Goal: Transaction & Acquisition: Purchase product/service

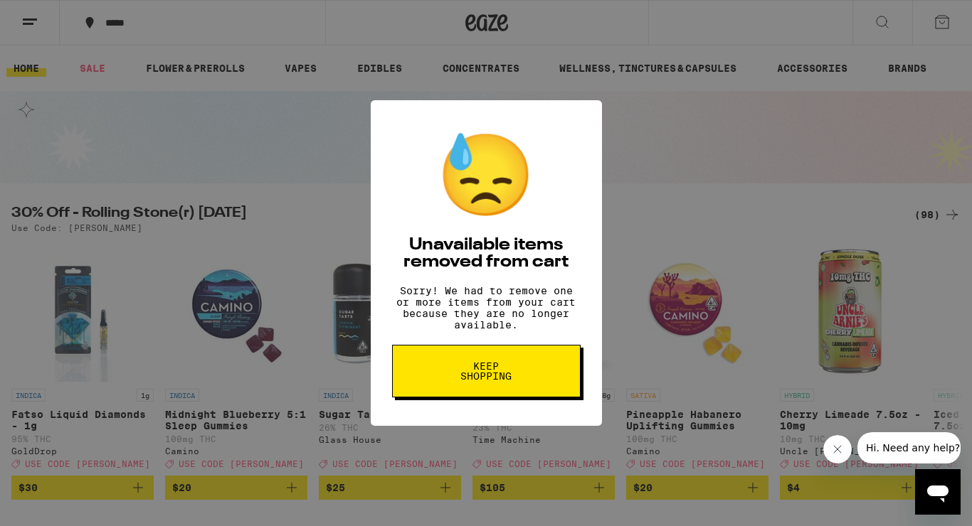
click at [519, 381] on span "Keep Shopping" at bounding box center [486, 371] width 73 height 20
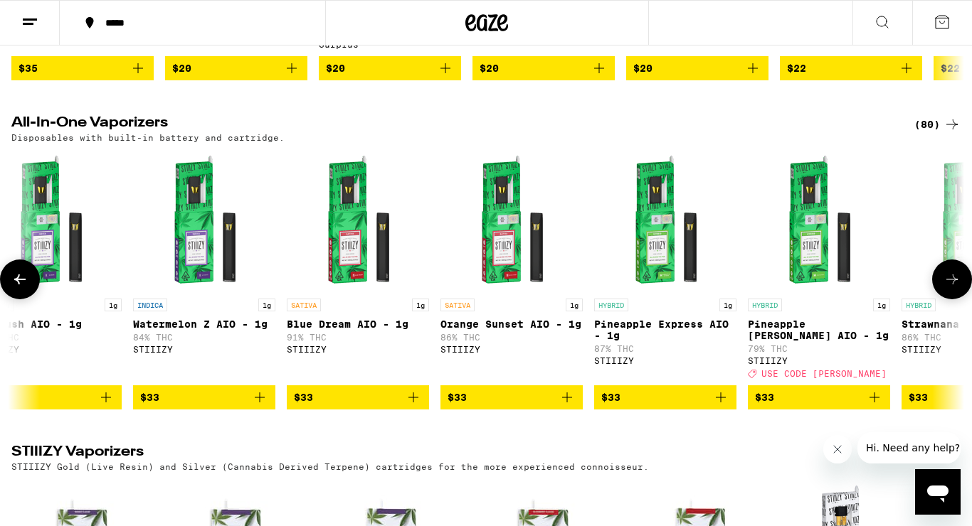
scroll to position [0, 6482]
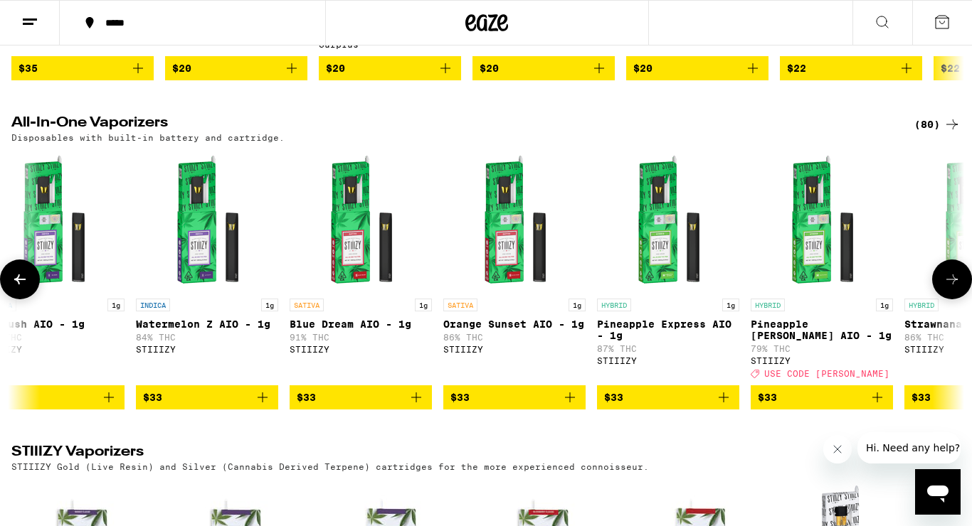
click at [327, 406] on span "$33" at bounding box center [361, 397] width 128 height 17
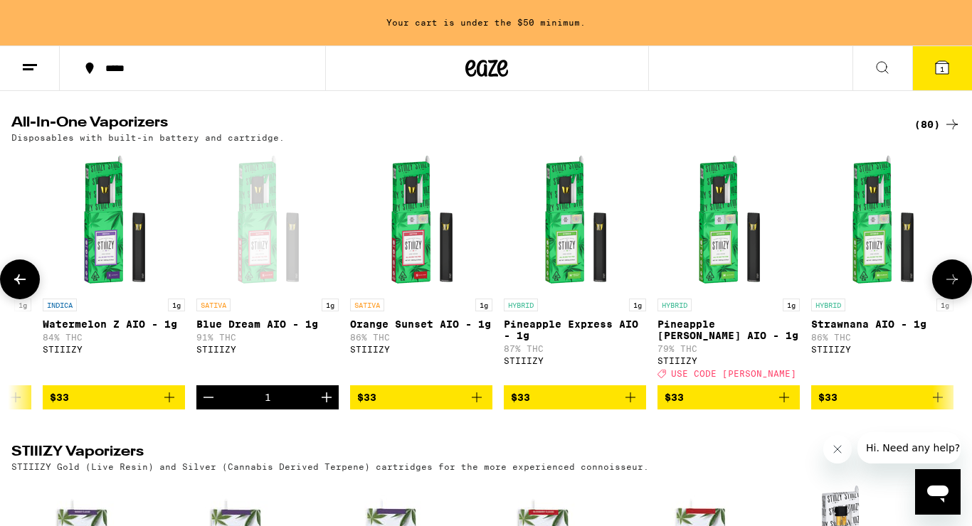
scroll to position [0, 6576]
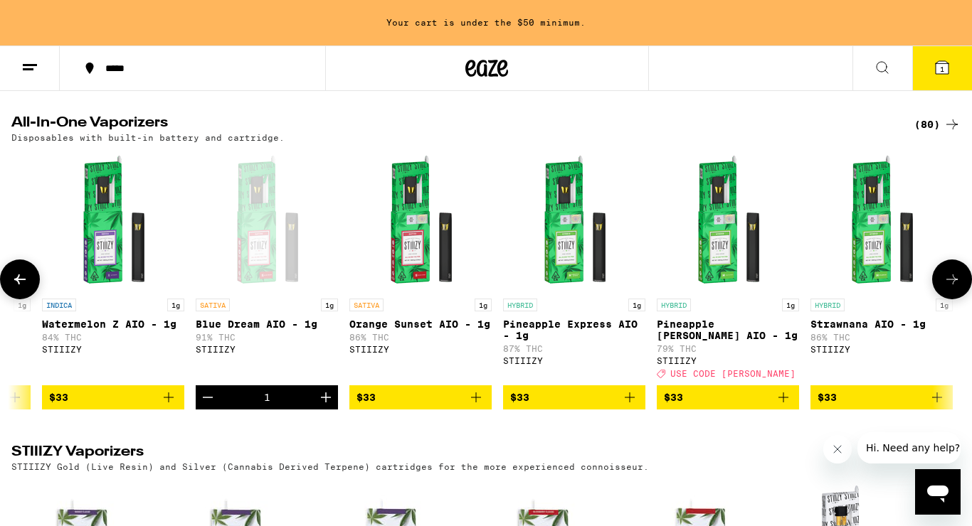
click at [418, 330] on p "Orange Sunset AIO - 1g" at bounding box center [420, 324] width 142 height 11
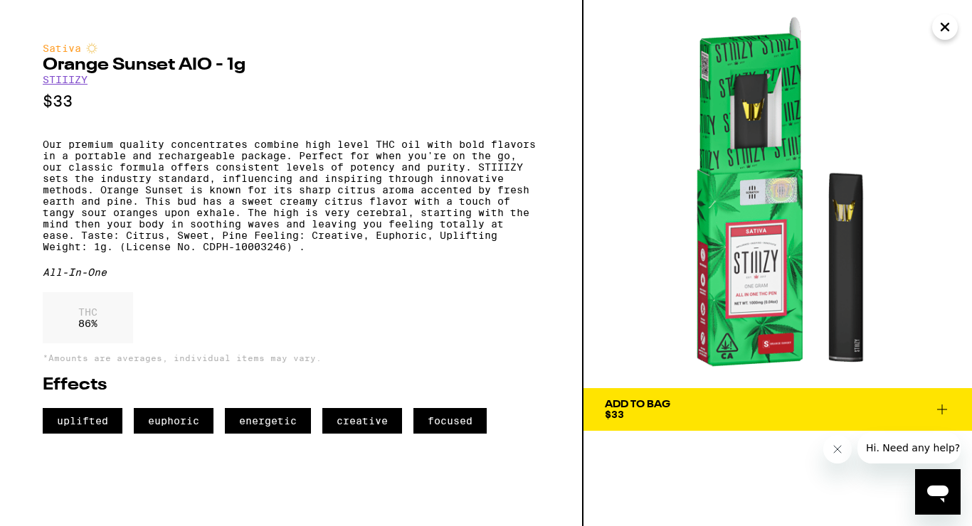
click at [651, 408] on div "Add To Bag" at bounding box center [637, 405] width 65 height 10
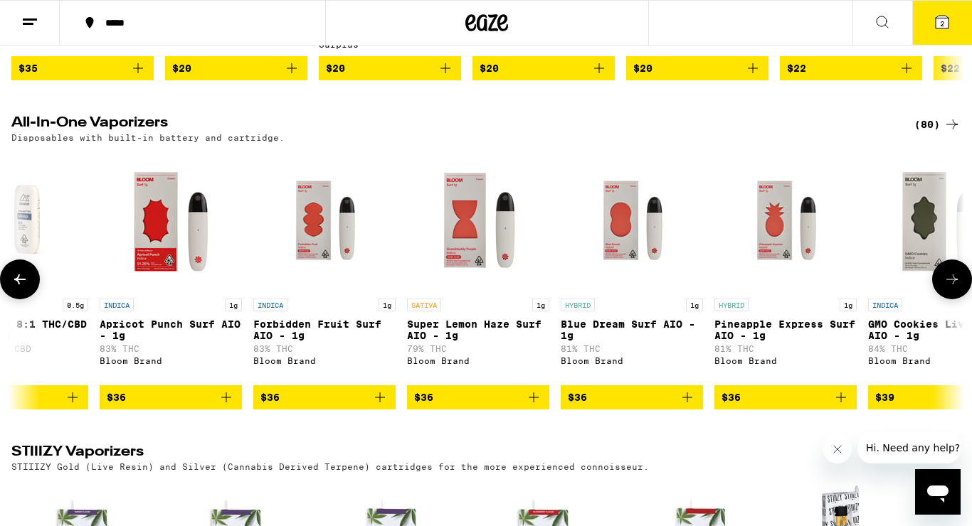
scroll to position [0, 8517]
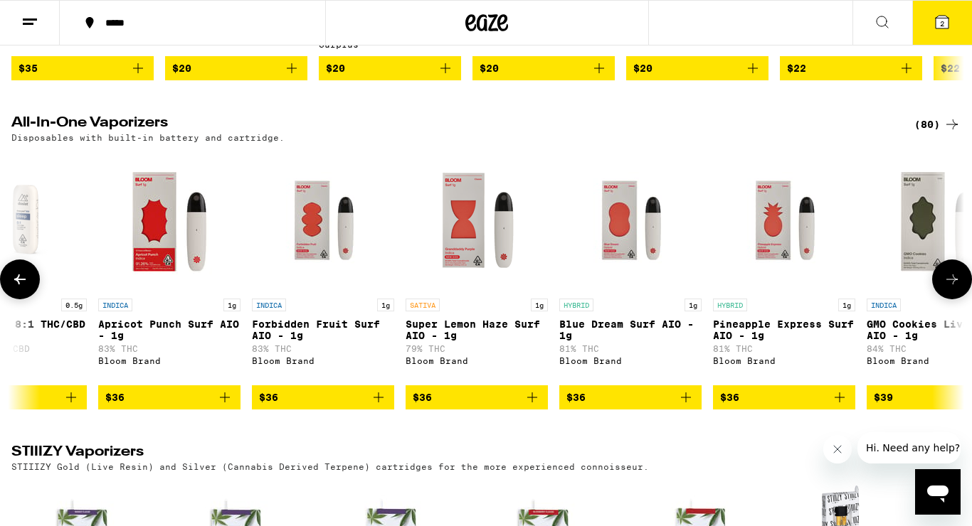
click at [472, 406] on span "$36" at bounding box center [477, 397] width 128 height 17
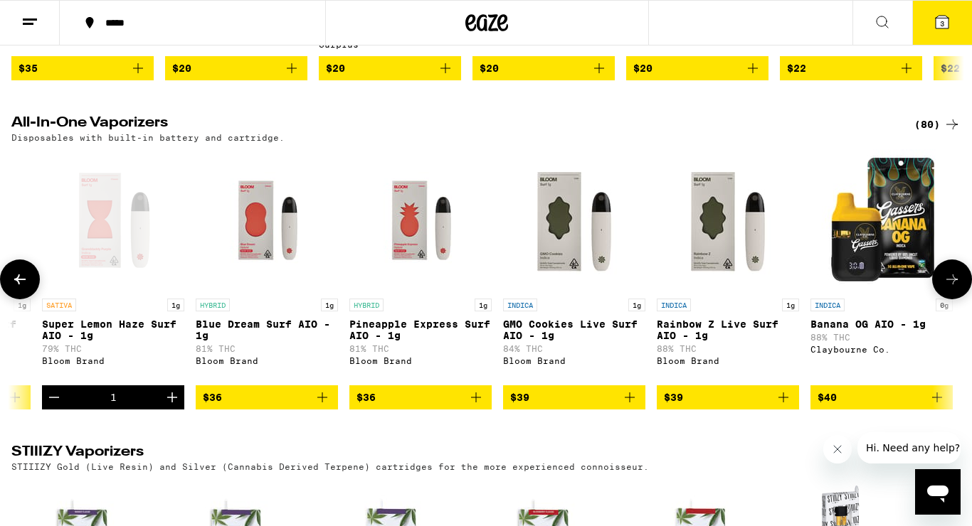
scroll to position [0, 8882]
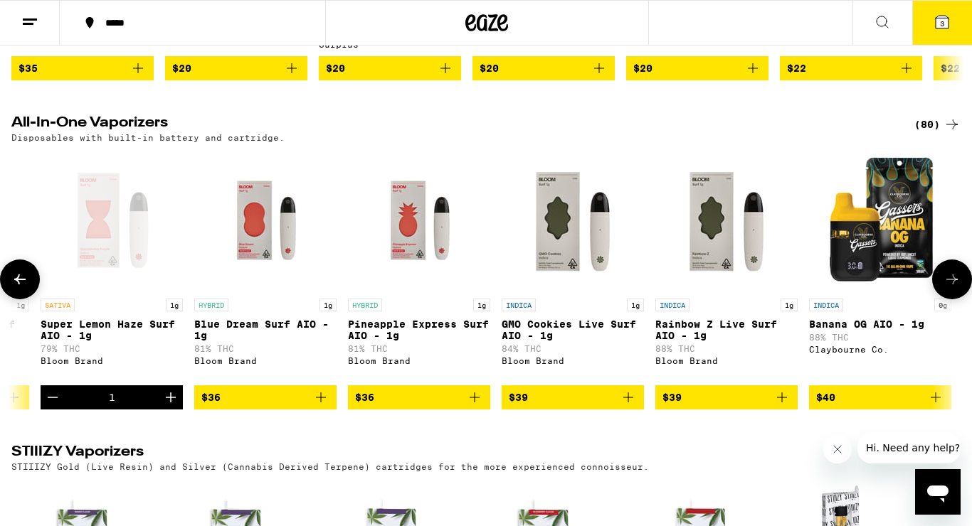
click at [440, 406] on span "$36" at bounding box center [419, 397] width 128 height 17
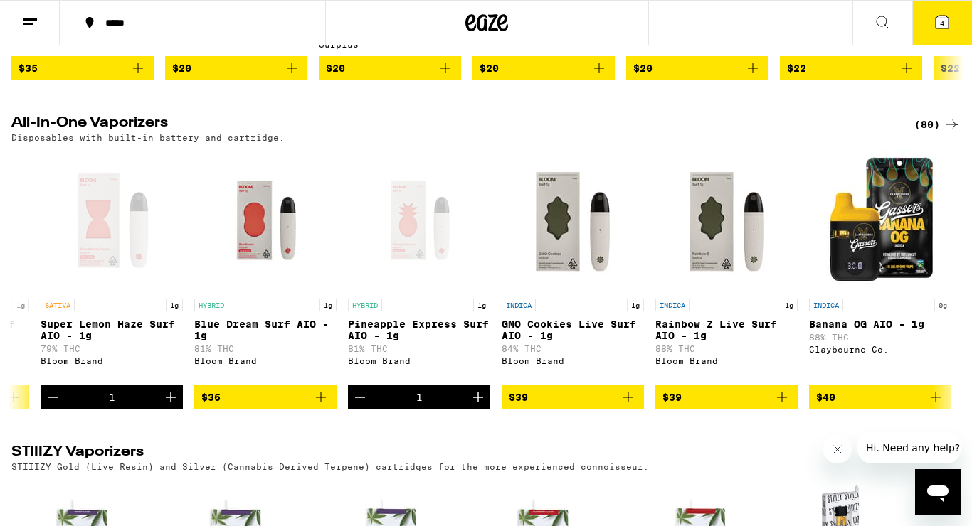
click at [941, 29] on icon at bounding box center [941, 22] width 17 height 17
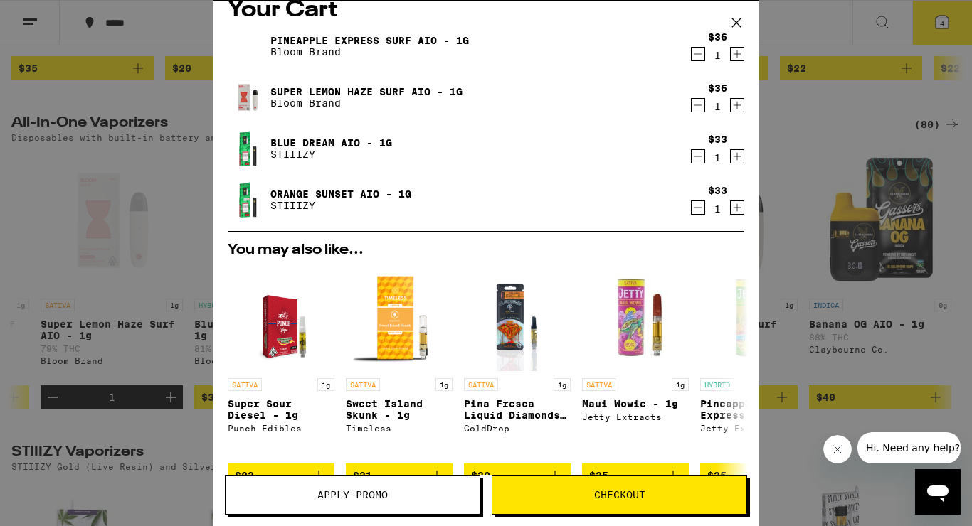
click at [696, 156] on icon "Decrement" at bounding box center [698, 156] width 8 height 0
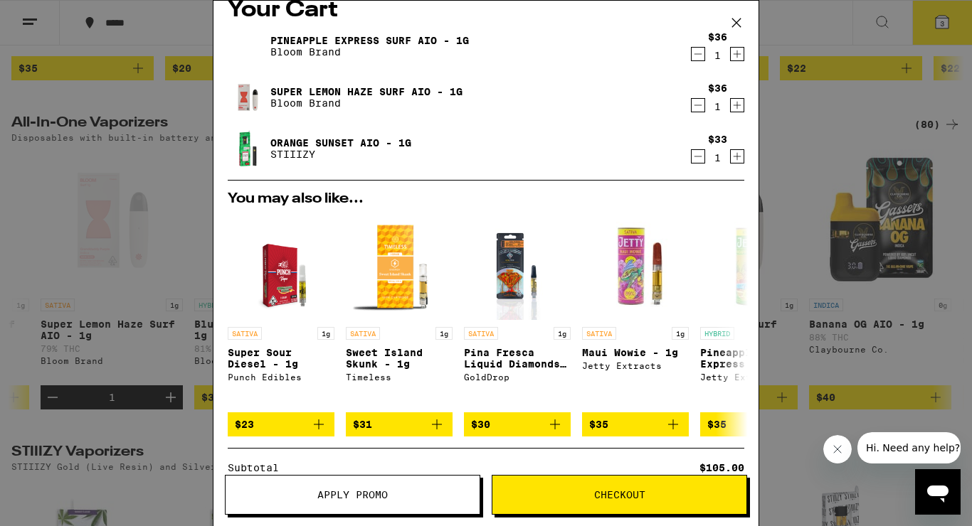
click at [344, 137] on link "Orange Sunset AIO - 1g" at bounding box center [340, 142] width 141 height 11
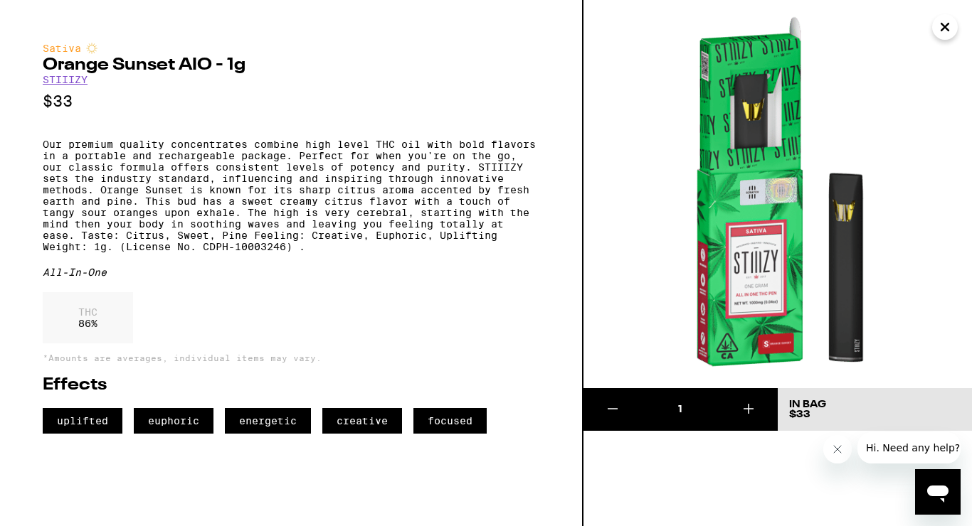
scroll to position [2029, 0]
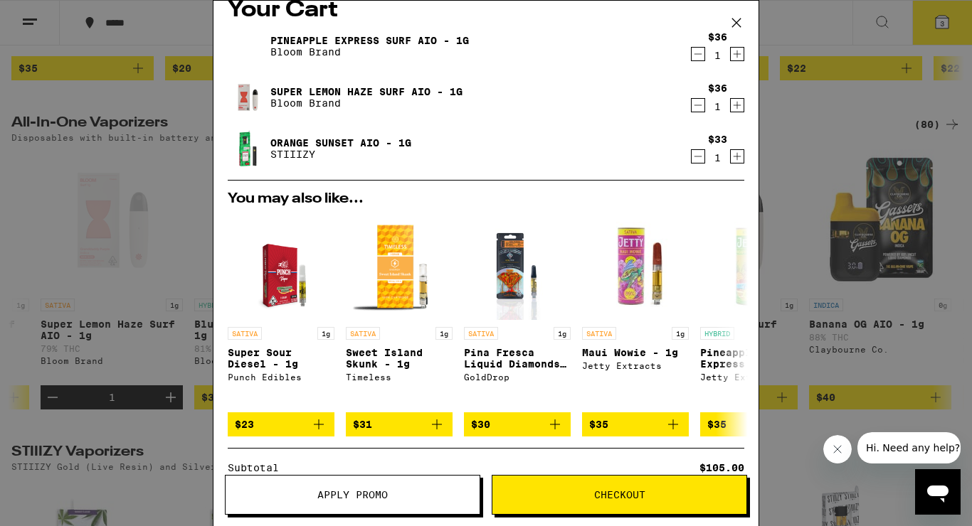
click at [699, 156] on icon "Decrement" at bounding box center [697, 156] width 13 height 17
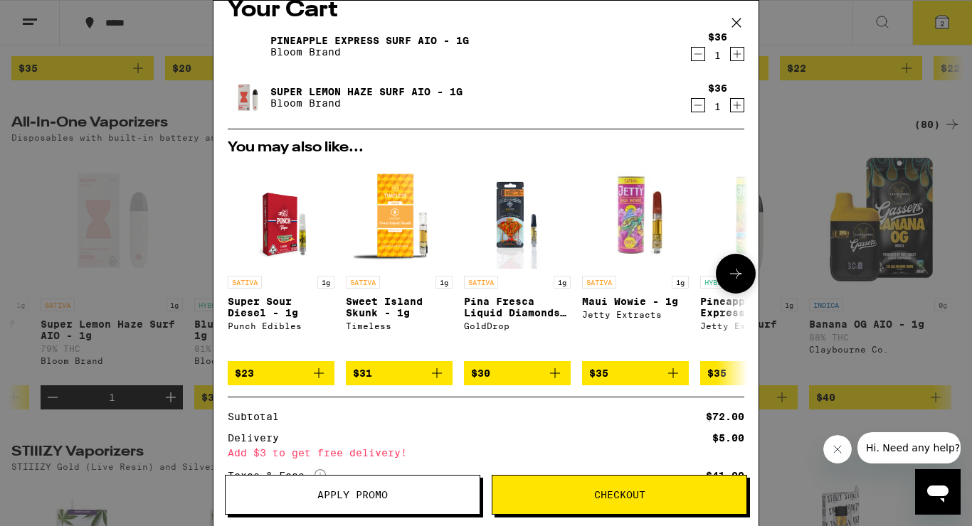
drag, startPoint x: 622, startPoint y: 494, endPoint x: 671, endPoint y: 176, distance: 321.6
click at [670, 177] on div "Your Cart Pineapple Express Surf AIO - 1g Bloom Brand $36 1 Super Lemon Haze Su…" at bounding box center [486, 263] width 546 height 526
click at [797, 212] on div "Your Cart Pineapple Express Surf AIO - 1g Bloom Brand $36 1 Super Lemon Haze Su…" at bounding box center [486, 263] width 972 height 526
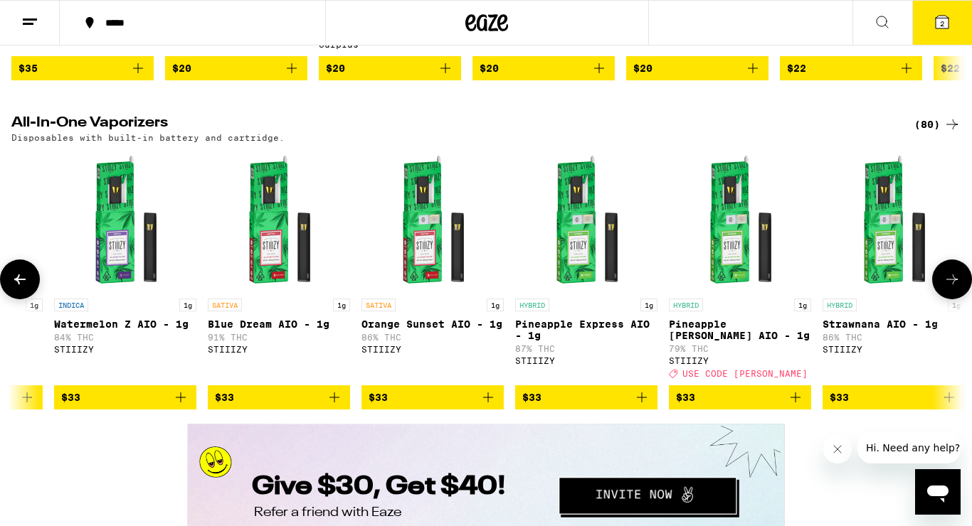
scroll to position [0, 6563]
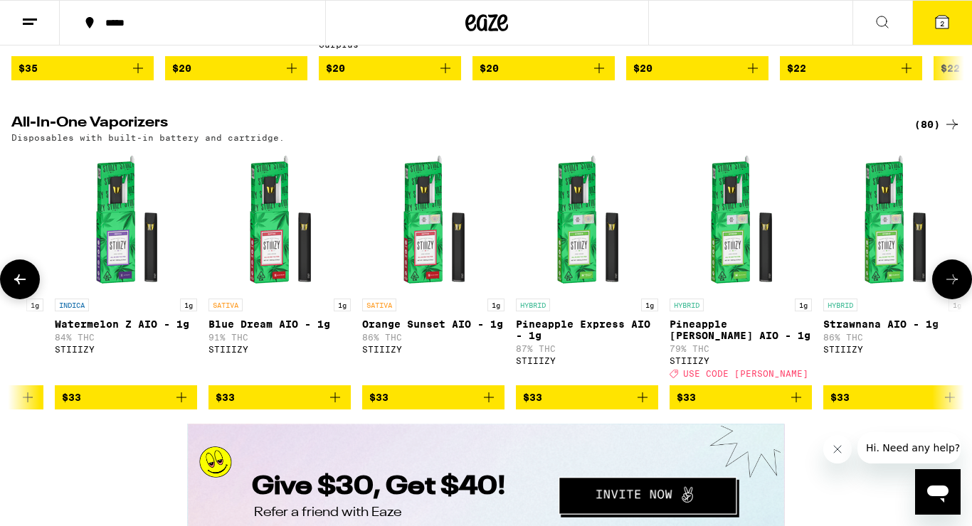
click at [257, 330] on p "Blue Dream AIO - 1g" at bounding box center [279, 324] width 142 height 11
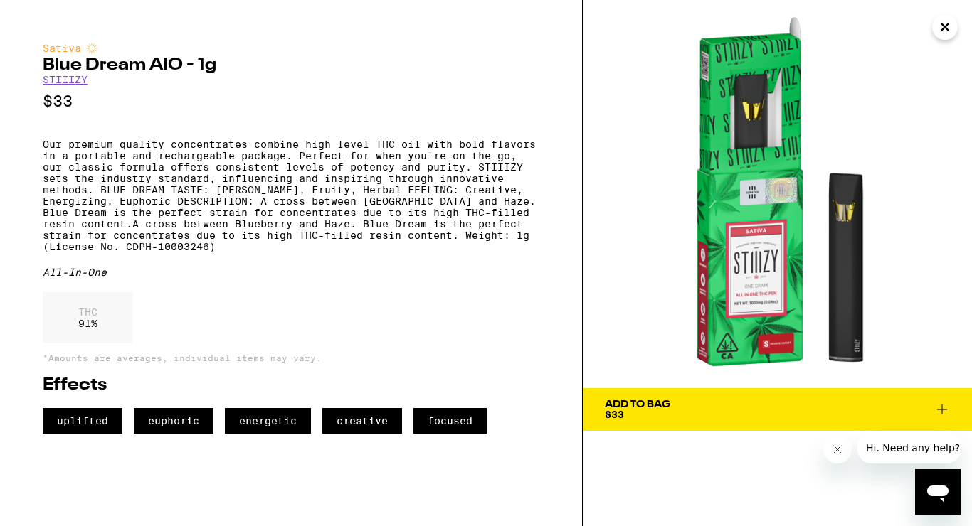
click at [687, 410] on span "Add To Bag $33" at bounding box center [778, 410] width 346 height 20
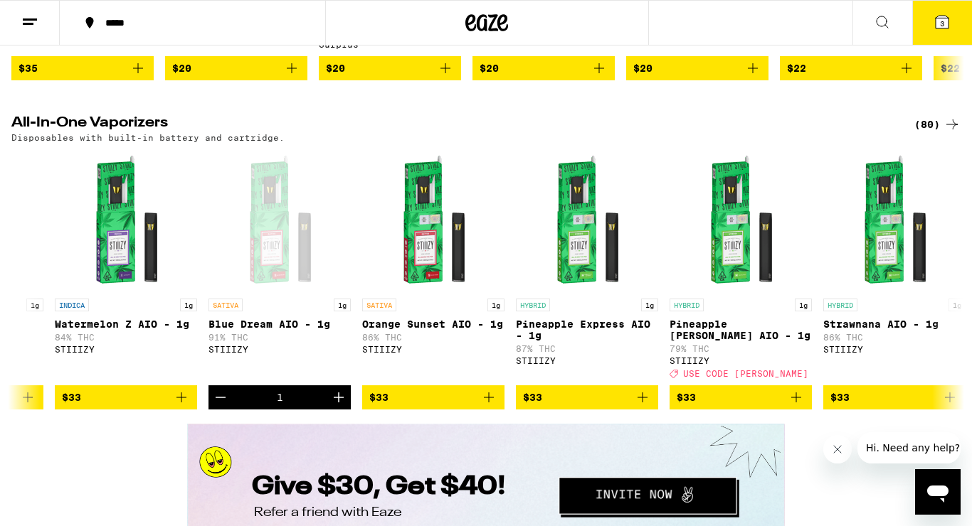
click at [939, 28] on icon at bounding box center [941, 22] width 13 height 13
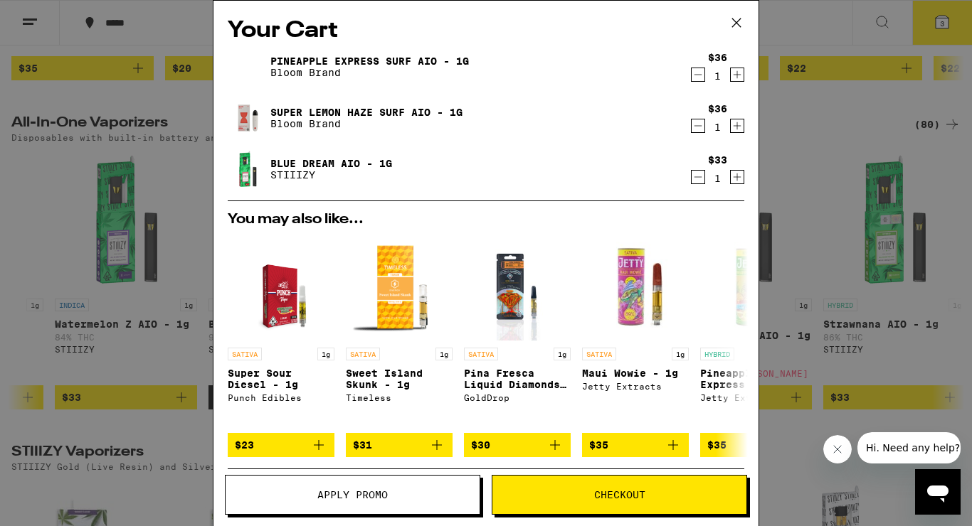
click at [631, 494] on span "Checkout" at bounding box center [619, 495] width 51 height 10
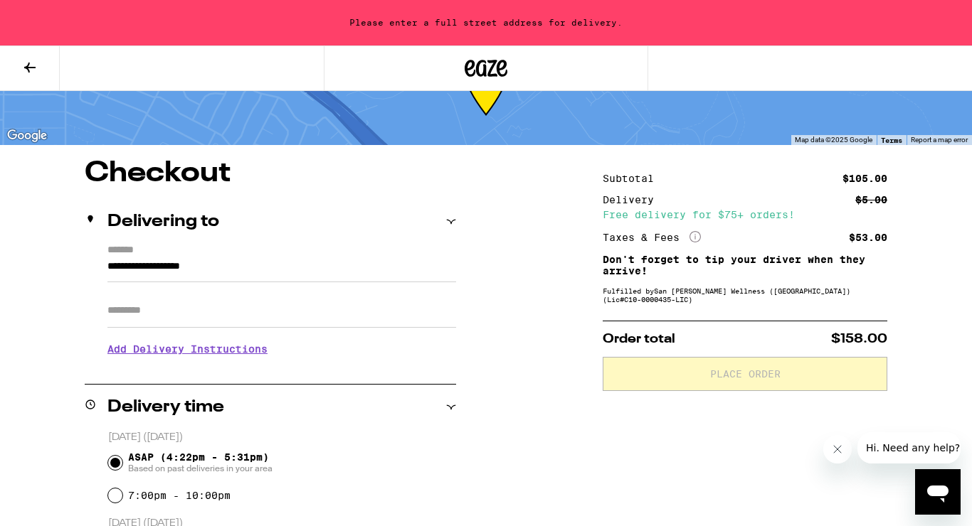
scroll to position [72, 0]
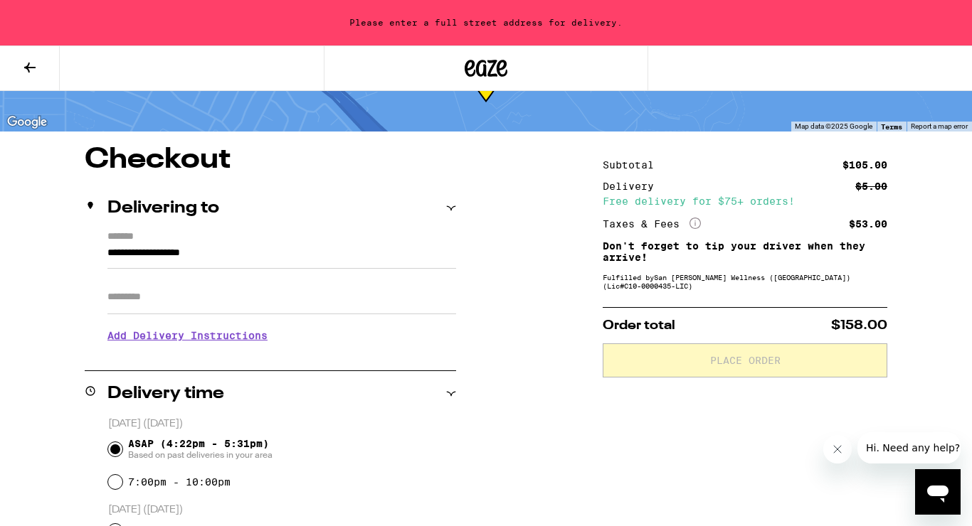
click at [389, 253] on input "**********" at bounding box center [281, 257] width 349 height 24
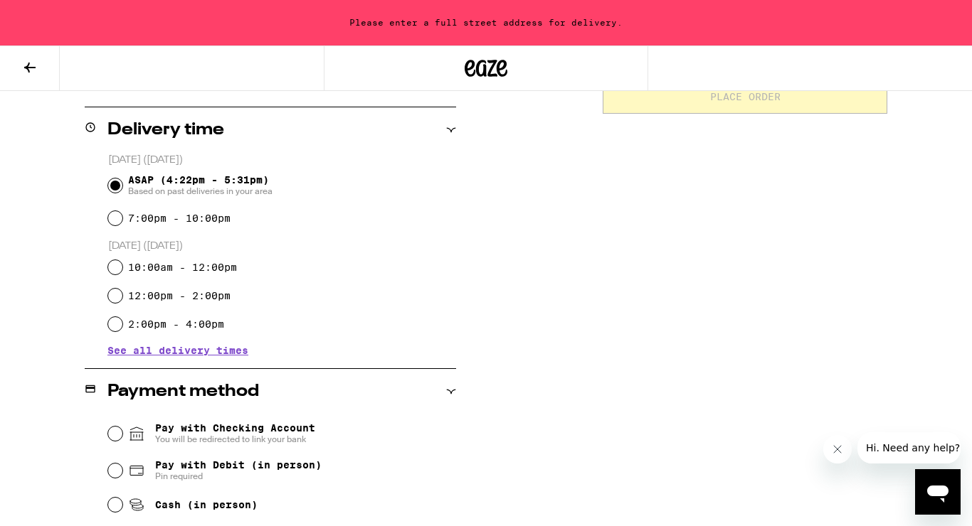
scroll to position [545, 0]
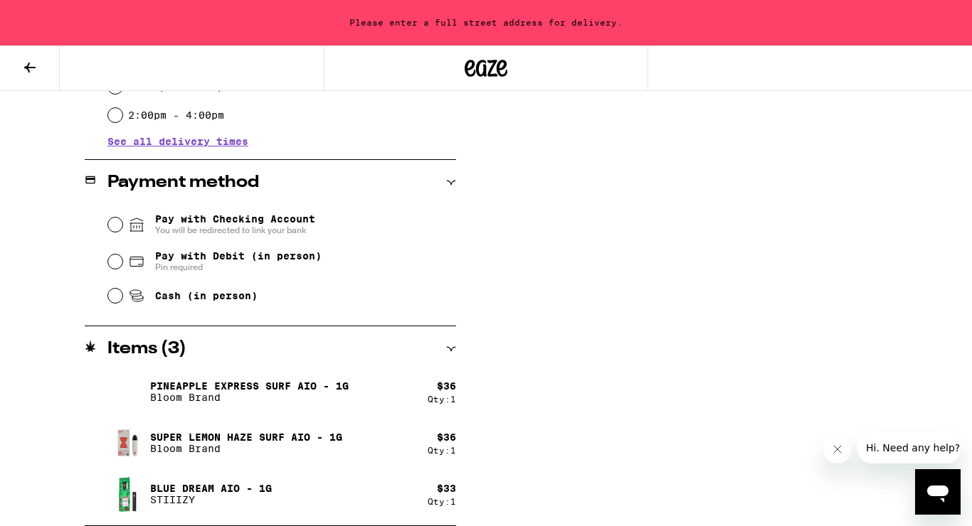
click at [204, 260] on span "Pay with Debit (in person)" at bounding box center [238, 255] width 166 height 11
click at [122, 260] on input "Pay with Debit (in person) Pin required" at bounding box center [115, 262] width 14 height 14
radio input "true"
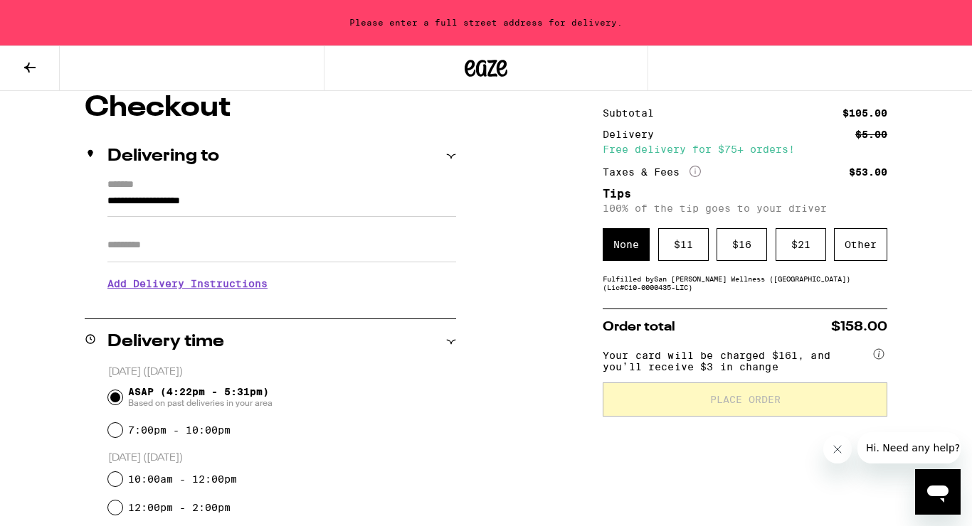
scroll to position [122, 0]
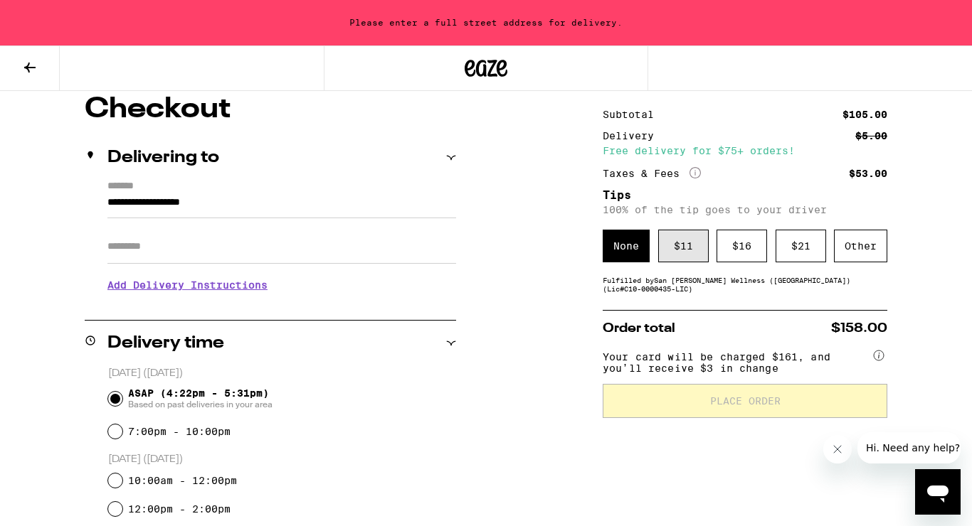
click at [688, 253] on div "$ 11" at bounding box center [683, 246] width 51 height 33
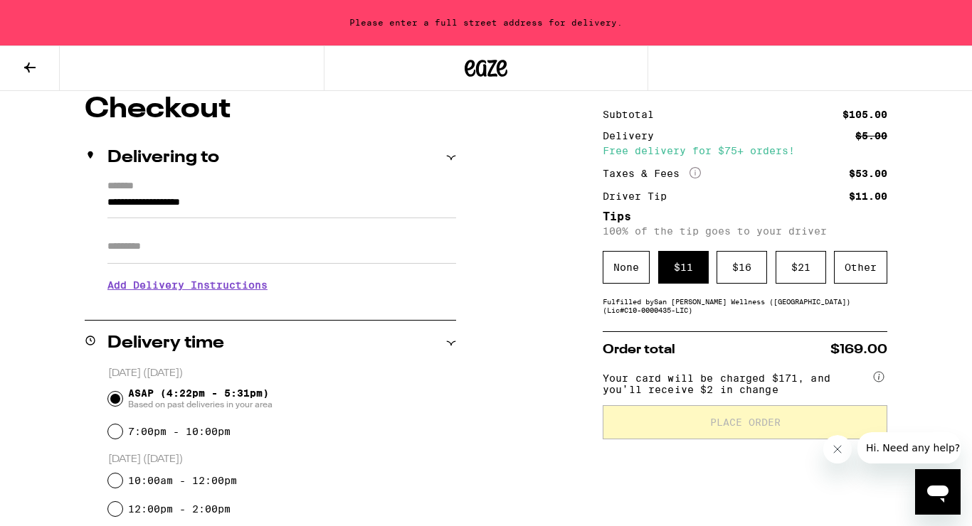
click at [107, 205] on input "**********" at bounding box center [281, 206] width 349 height 24
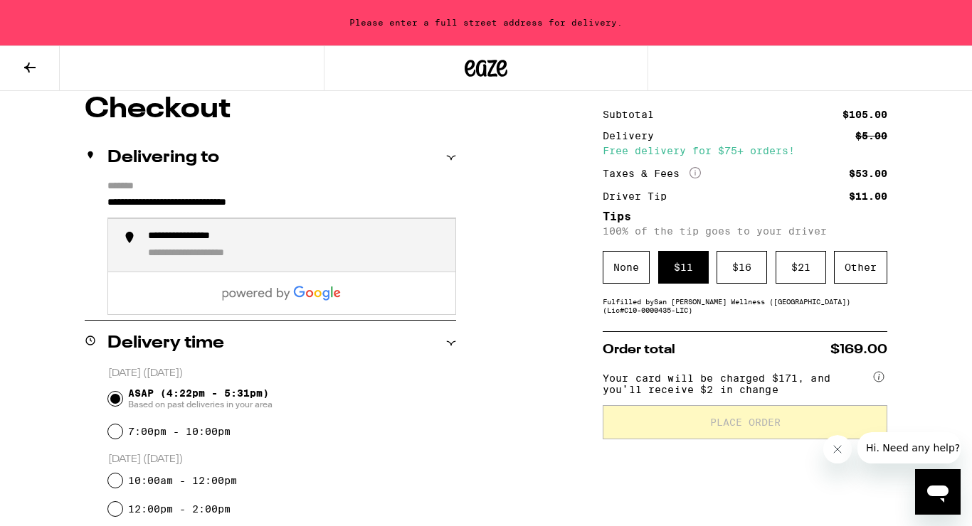
click at [197, 243] on div "**********" at bounding box center [203, 237] width 110 height 14
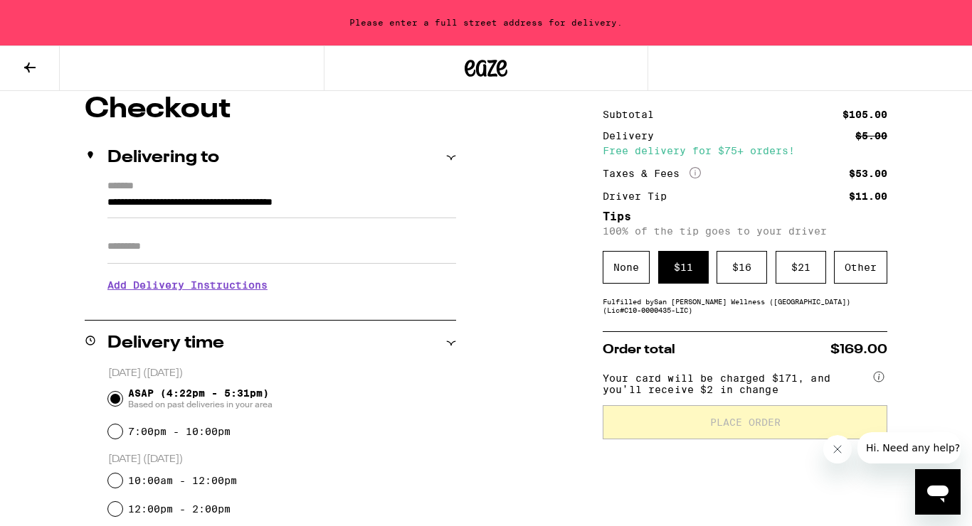
type input "**********"
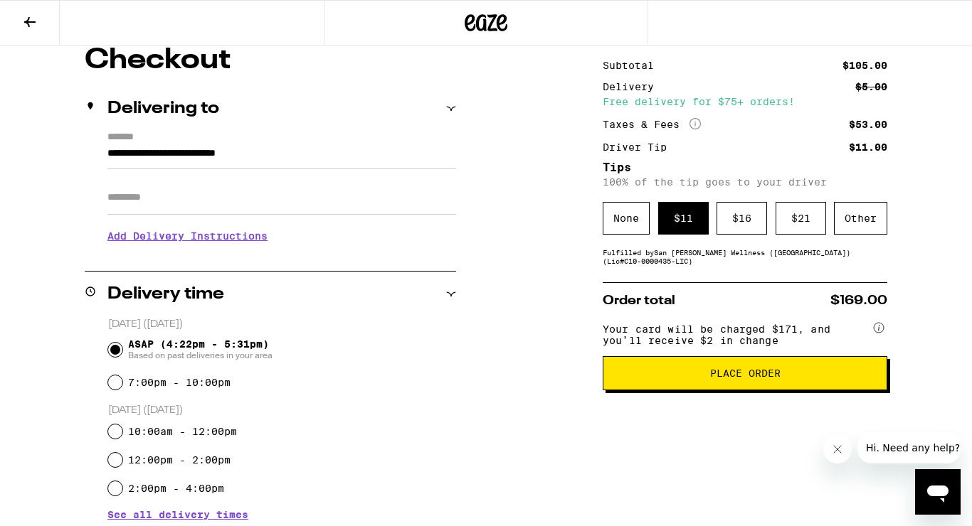
scroll to position [150, 0]
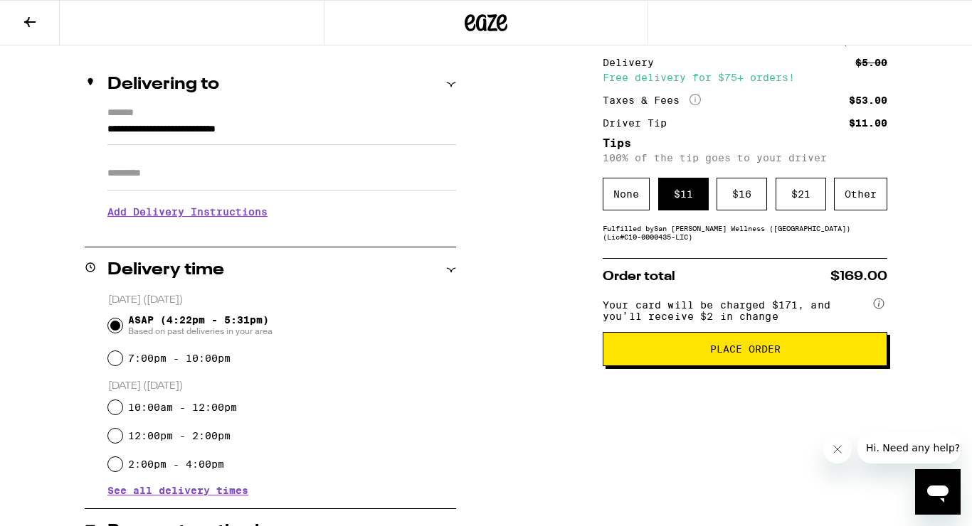
click at [738, 354] on span "Place Order" at bounding box center [745, 349] width 70 height 10
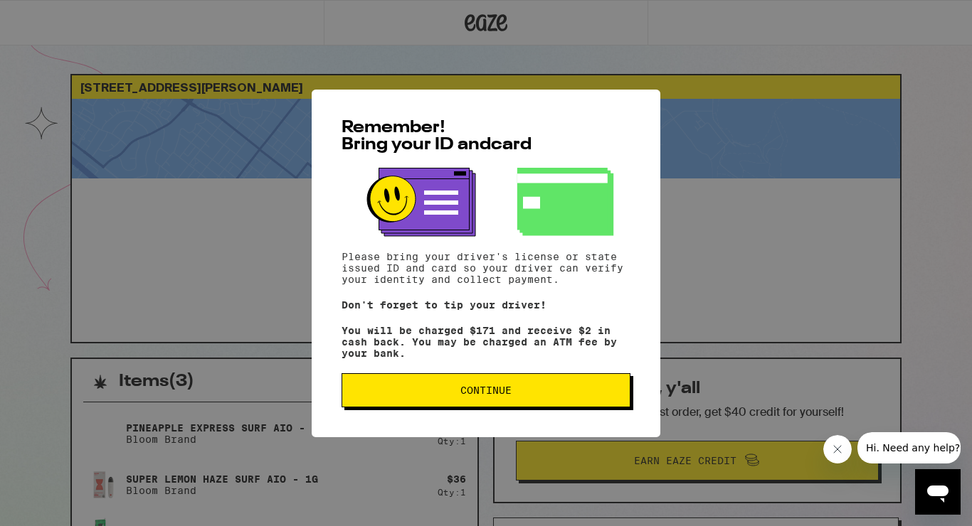
click at [469, 395] on span "Continue" at bounding box center [485, 391] width 51 height 10
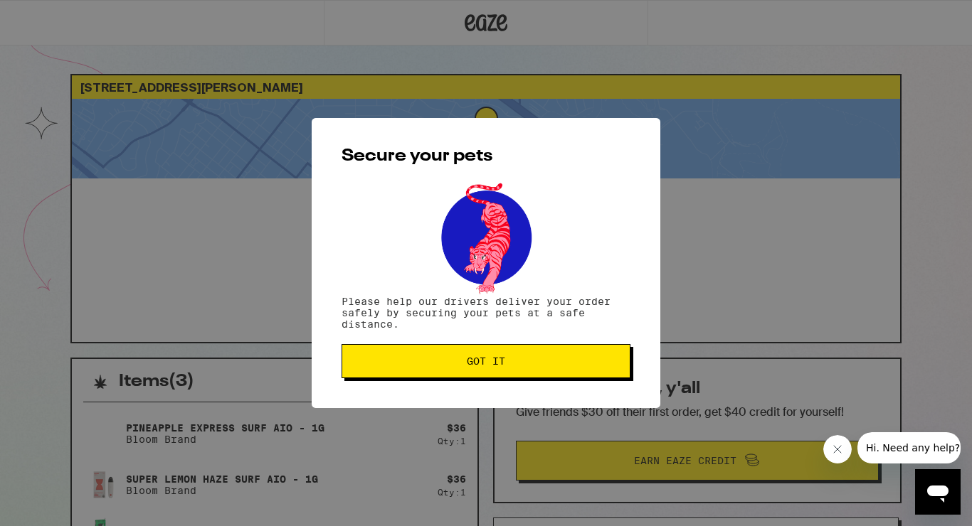
click at [487, 366] on span "Got it" at bounding box center [486, 361] width 38 height 10
